Goal: Task Accomplishment & Management: Manage account settings

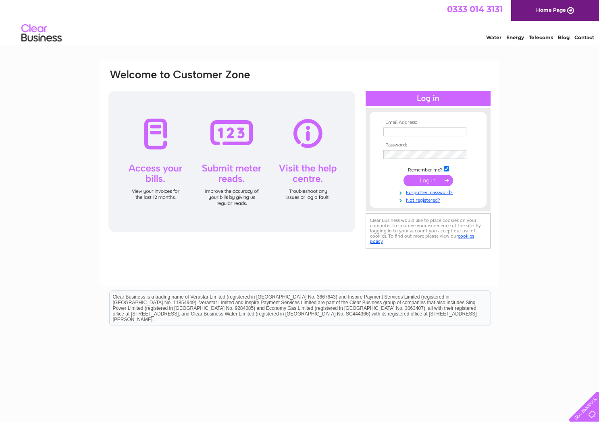
type input "office@broadlandeggs.co.uk"
click at [423, 179] on input "submit" at bounding box center [429, 180] width 50 height 11
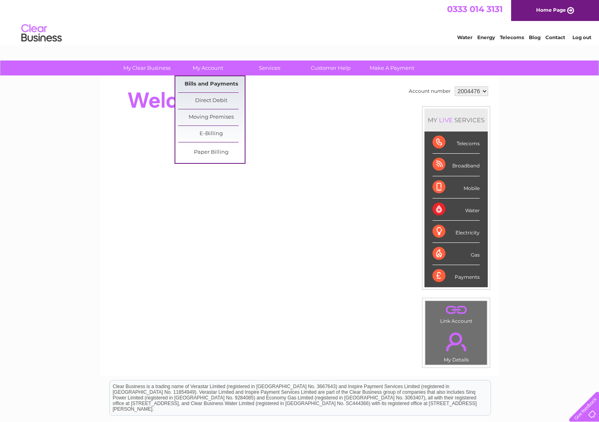
click at [205, 81] on link "Bills and Payments" at bounding box center [211, 84] width 67 height 16
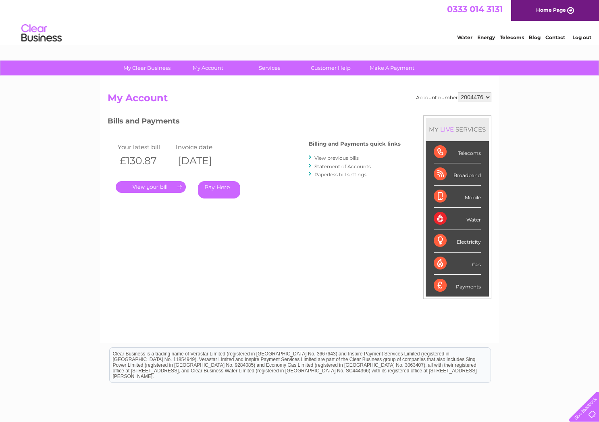
click at [151, 187] on link "." at bounding box center [151, 187] width 70 height 12
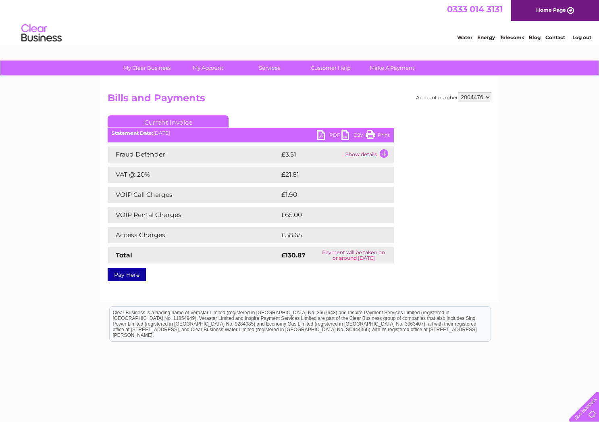
click at [321, 132] on link "PDF" at bounding box center [329, 136] width 24 height 12
click at [579, 38] on link "Log out" at bounding box center [582, 37] width 19 height 6
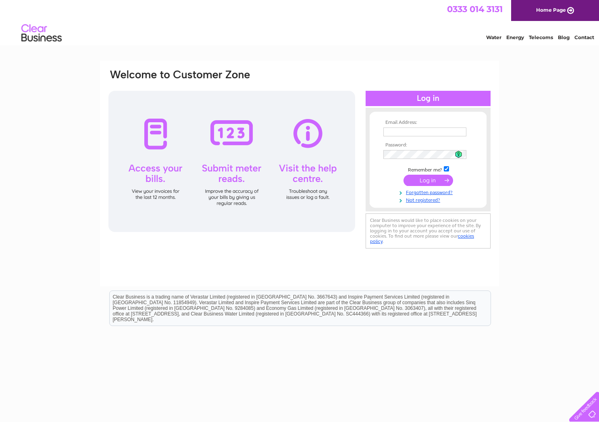
type input "office@broadlandeggs.co.uk"
